Goal: Use online tool/utility: Utilize a website feature to perform a specific function

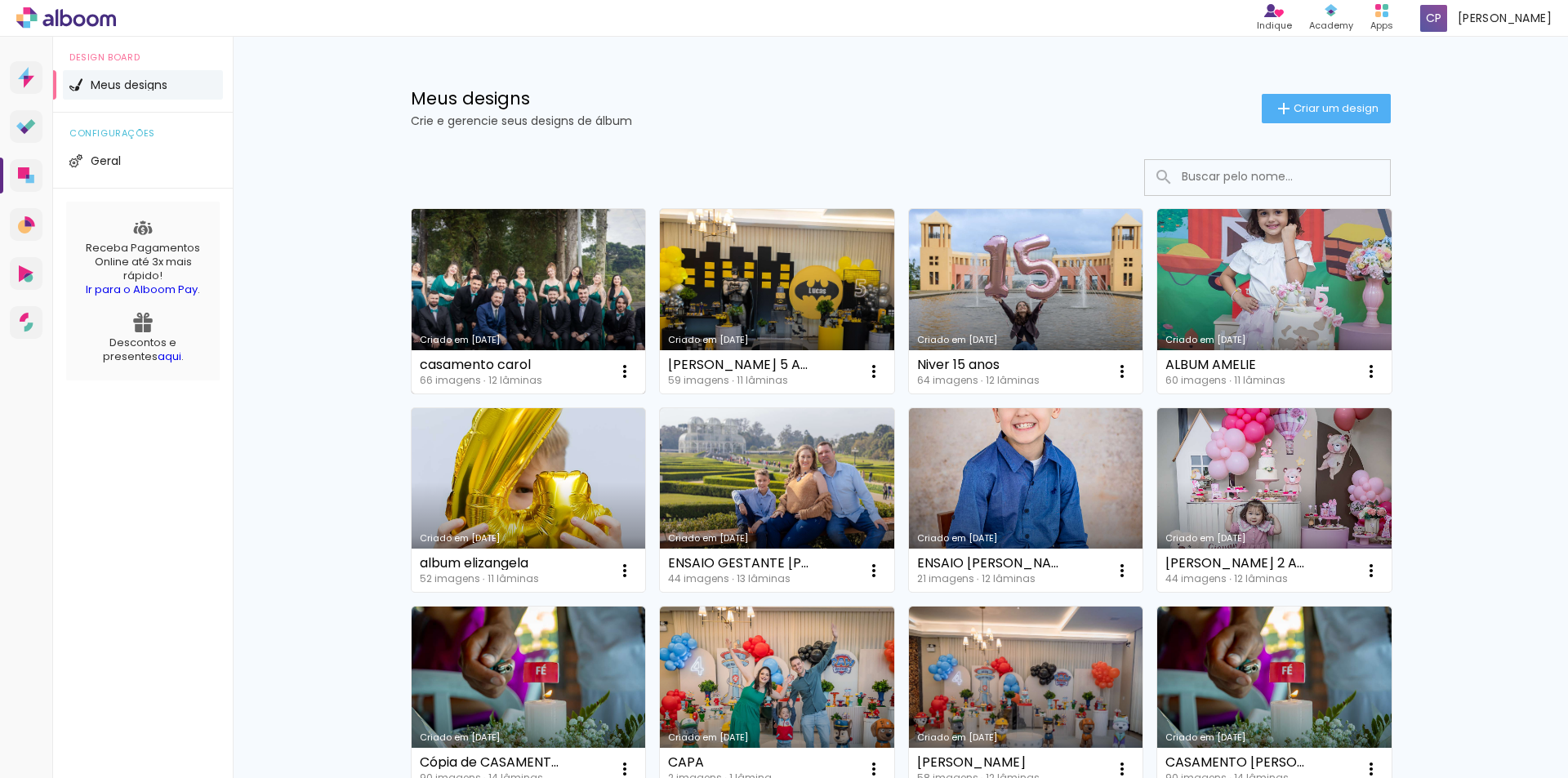
click at [541, 268] on link "Criado em [DATE]" at bounding box center [528, 301] width 235 height 185
